Goal: Transaction & Acquisition: Purchase product/service

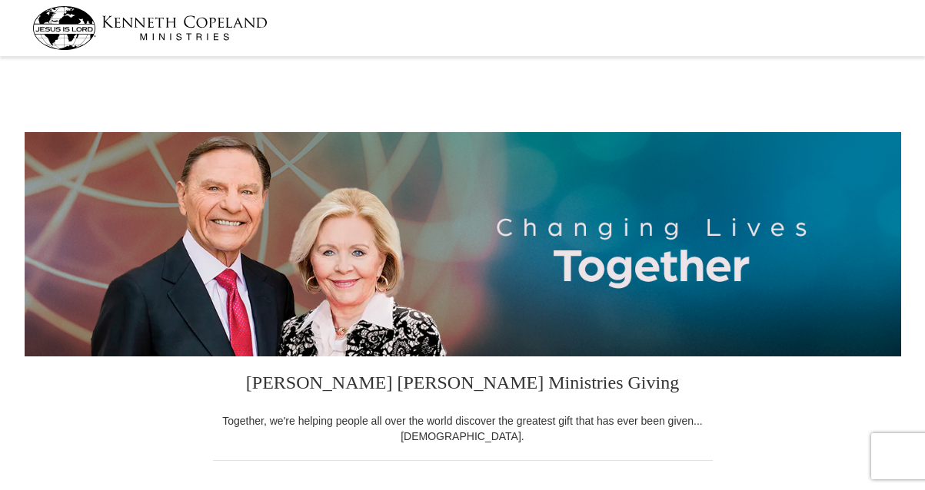
select select "[GEOGRAPHIC_DATA]"
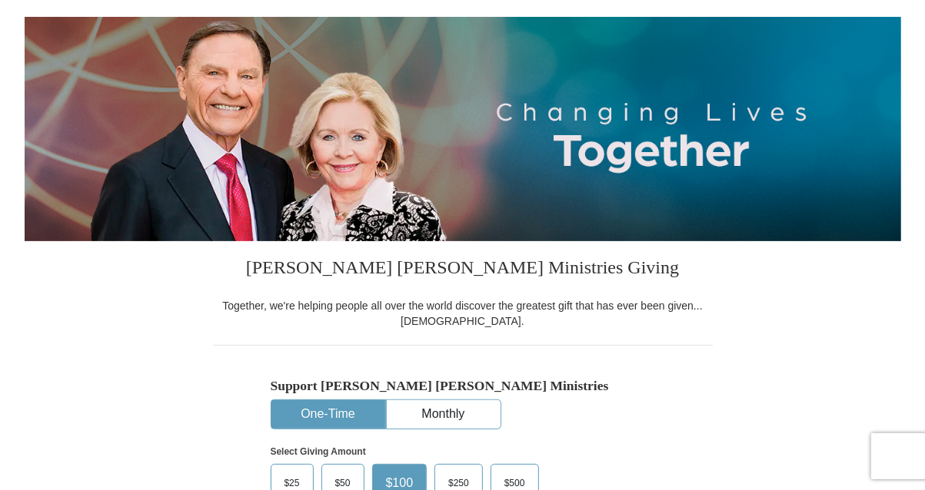
scroll to position [154, 0]
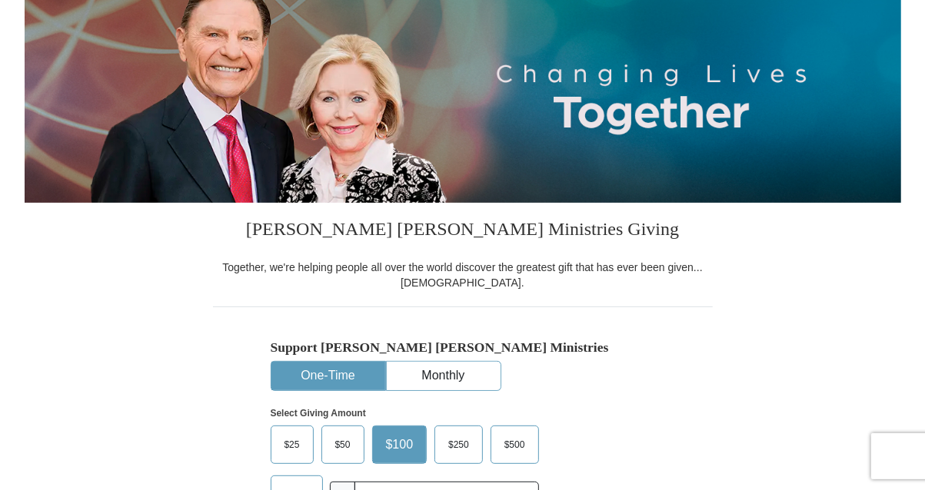
click at [318, 379] on button "One-Time" at bounding box center [328, 376] width 114 height 28
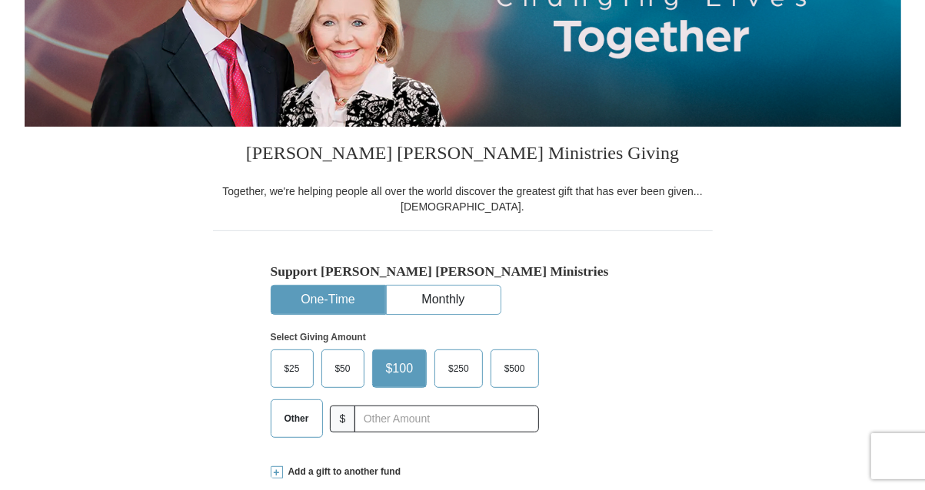
click at [295, 418] on span "Other" at bounding box center [297, 418] width 40 height 23
click at [0, 0] on input "Other" at bounding box center [0, 0] width 0 height 0
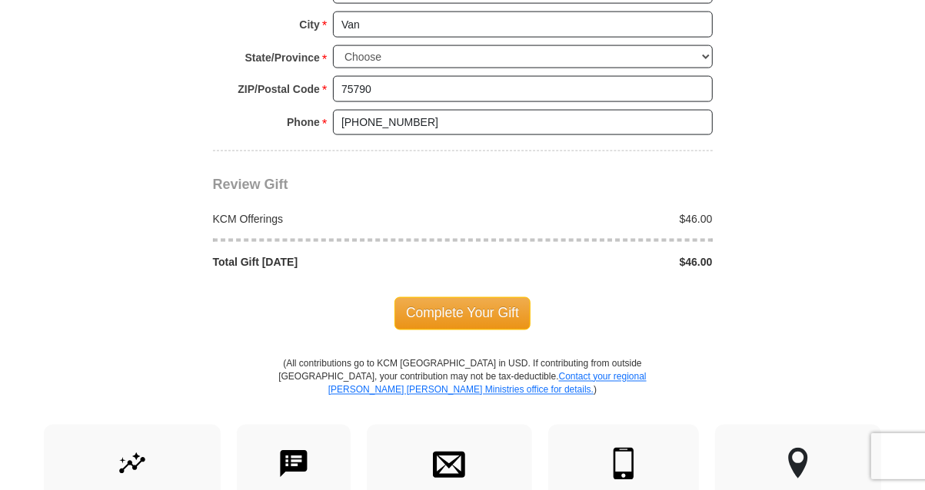
scroll to position [1306, 0]
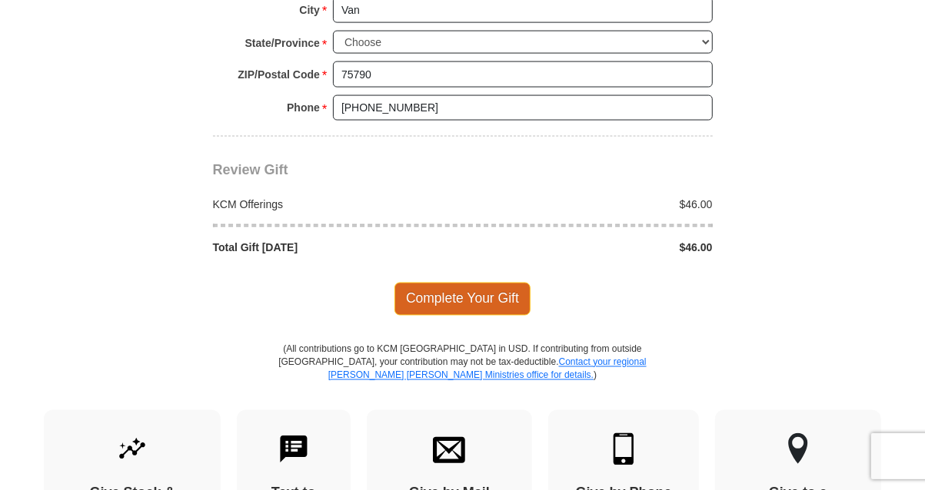
type input "46.00"
click at [480, 301] on span "Complete Your Gift" at bounding box center [462, 299] width 136 height 32
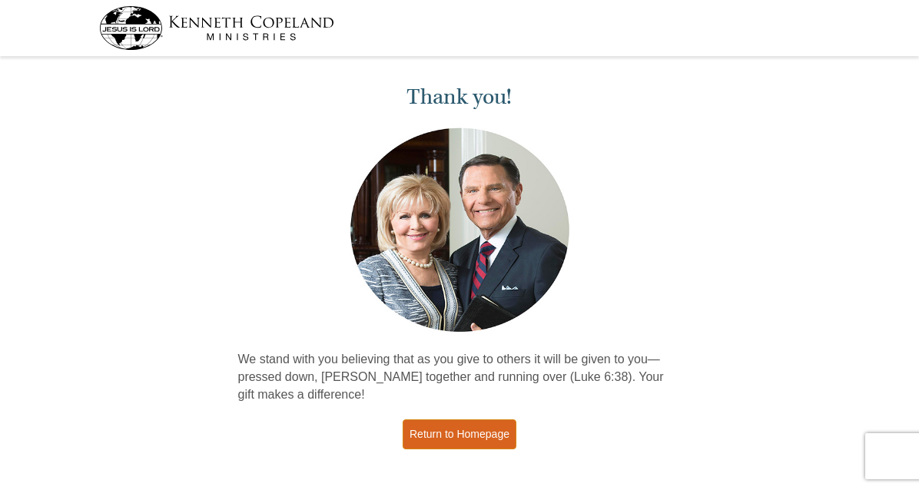
click at [473, 433] on link "Return to Homepage" at bounding box center [460, 435] width 114 height 30
